Goal: Task Accomplishment & Management: Complete application form

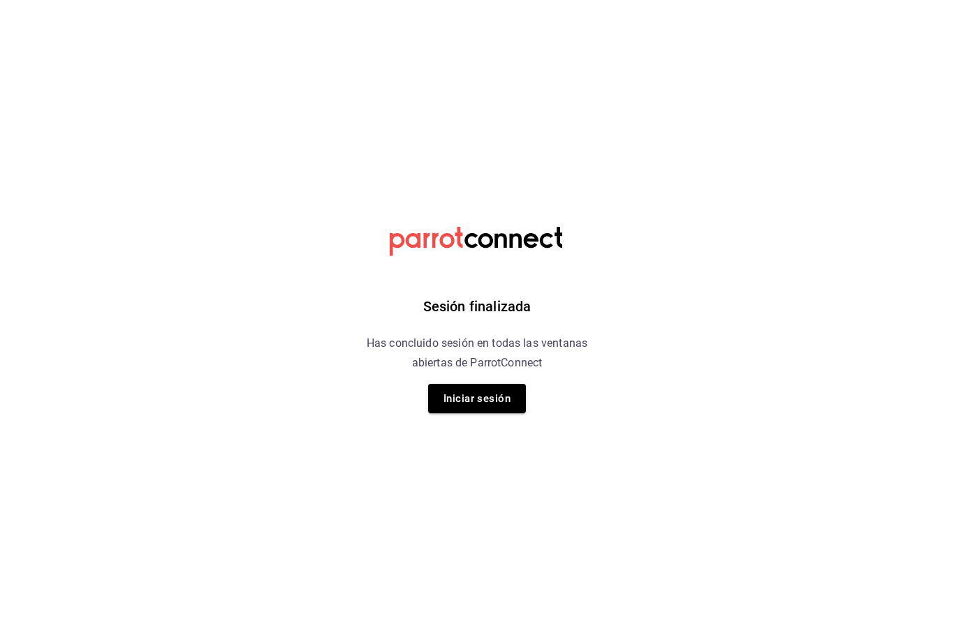
click at [78, 0] on html "Sesión finalizada Has concluido sesión en todas las ventanas abiertas de Parrot…" at bounding box center [477, 0] width 954 height 0
click at [207, 0] on html "Sesión finalizada Has concluido sesión en todas las ventanas abiertas de Parrot…" at bounding box center [477, 0] width 954 height 0
click at [497, 391] on button "Iniciar sesión" at bounding box center [477, 398] width 98 height 29
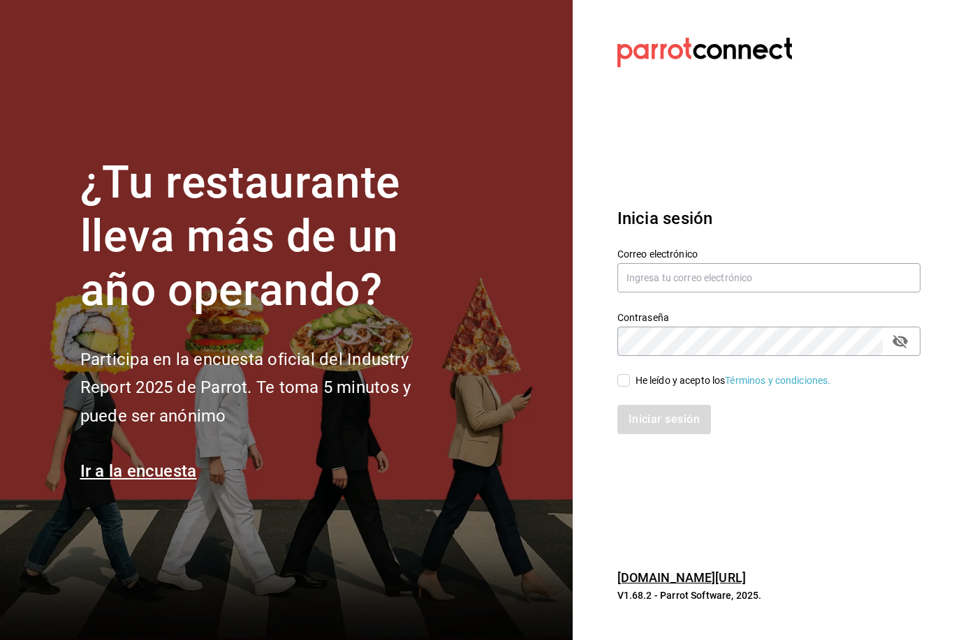
click at [626, 388] on div "He leído y acepto los Términos y condiciones." at bounding box center [761, 372] width 320 height 32
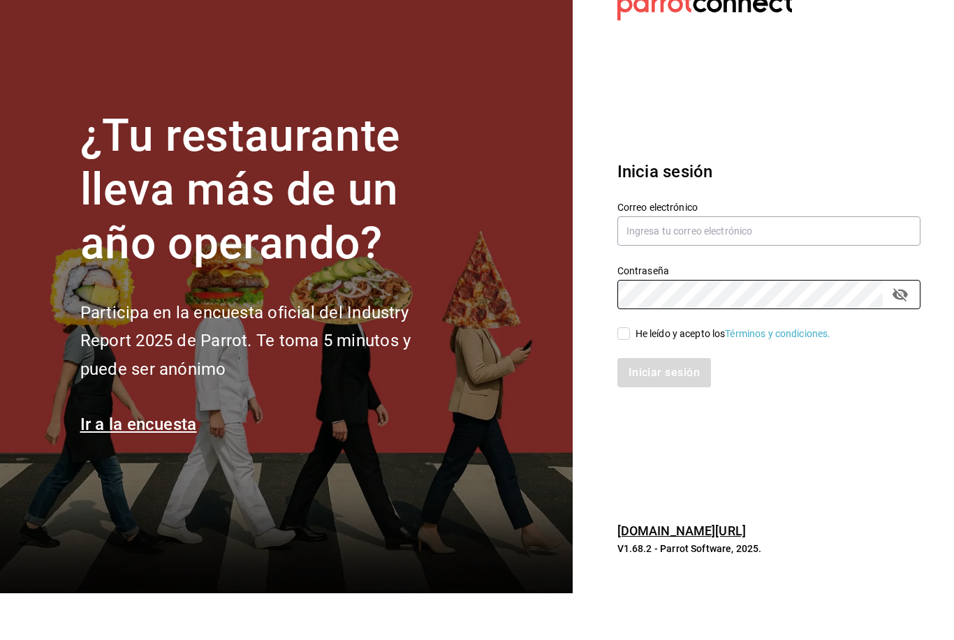
click at [626, 374] on input "He leído y acepto los Términos y condiciones." at bounding box center [623, 380] width 13 height 13
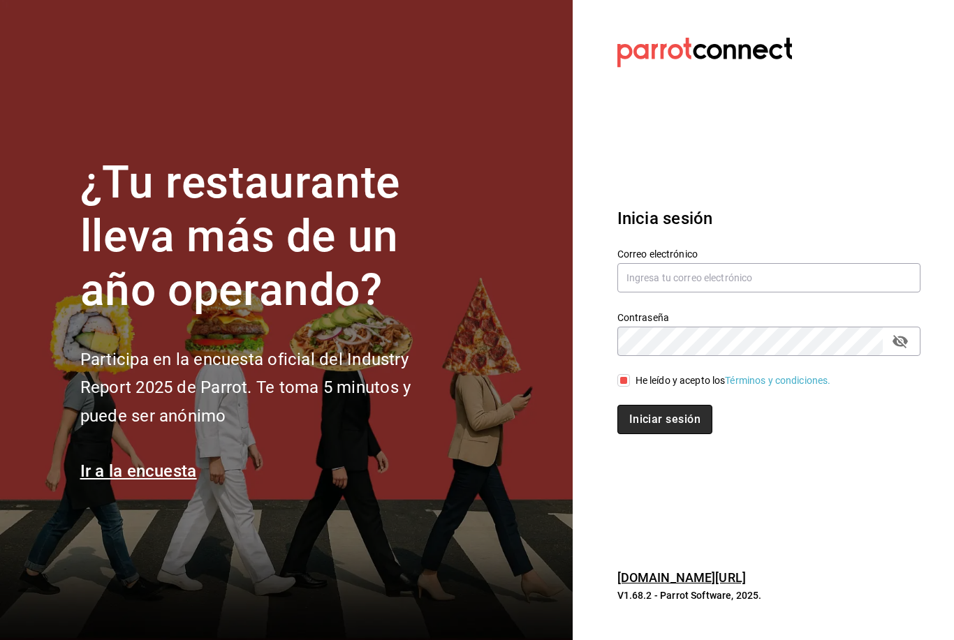
click at [686, 405] on button "Iniciar sesión" at bounding box center [664, 419] width 95 height 29
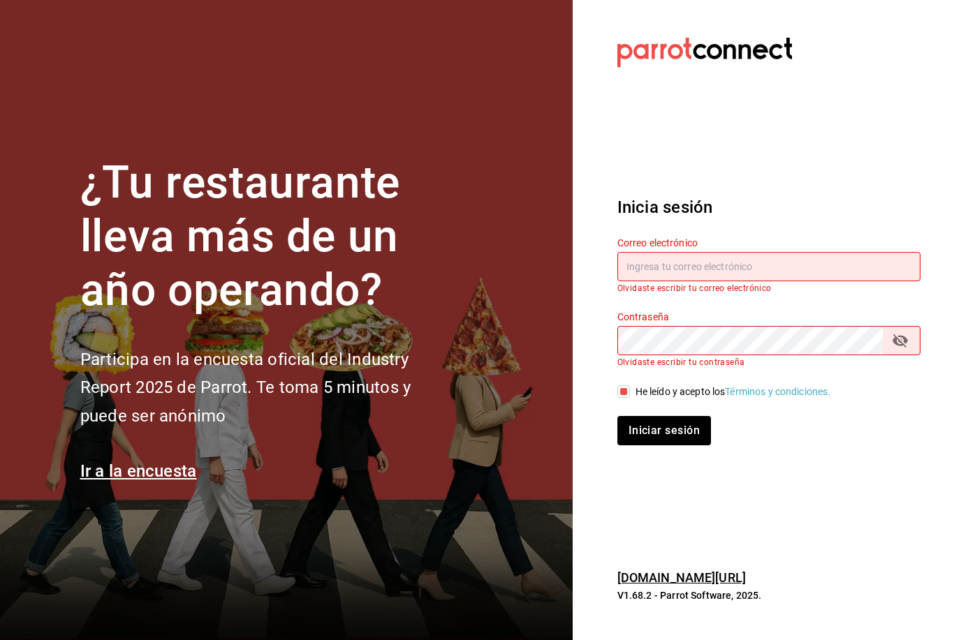
click at [705, 252] on input "text" at bounding box center [768, 266] width 303 height 29
click at [735, 252] on input "text" at bounding box center [768, 266] width 303 height 29
click at [622, 385] on input "He leído y acepto los Términos y condiciones." at bounding box center [623, 391] width 13 height 13
click at [733, 252] on input "text" at bounding box center [768, 266] width 303 height 29
click at [632, 385] on span "He leído y acepto los Términos y condiciones." at bounding box center [730, 392] width 201 height 15
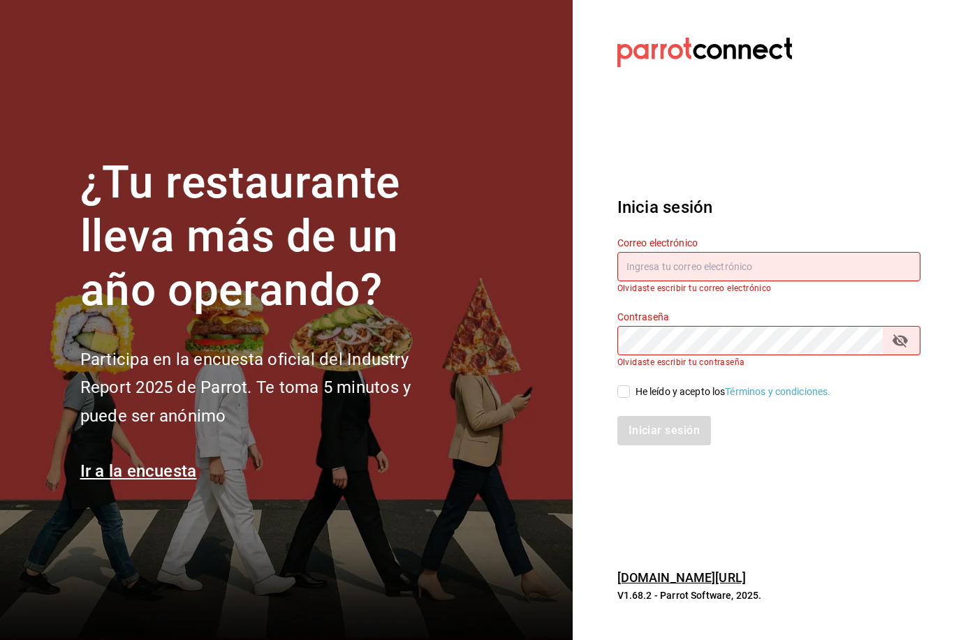
click at [630, 385] on input "He leído y acepto los Términos y condiciones." at bounding box center [623, 391] width 13 height 13
checkbox input "true"
click at [770, 252] on input "text" at bounding box center [768, 266] width 303 height 29
